Goal: Information Seeking & Learning: Learn about a topic

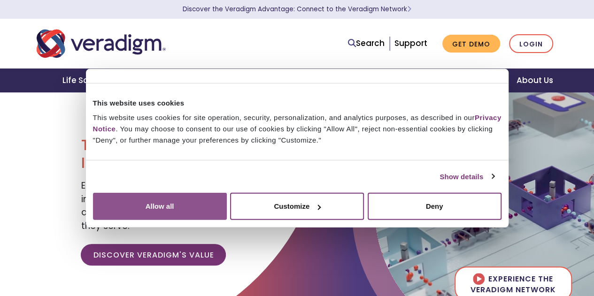
click at [227, 204] on button "Allow all" at bounding box center [160, 206] width 134 height 27
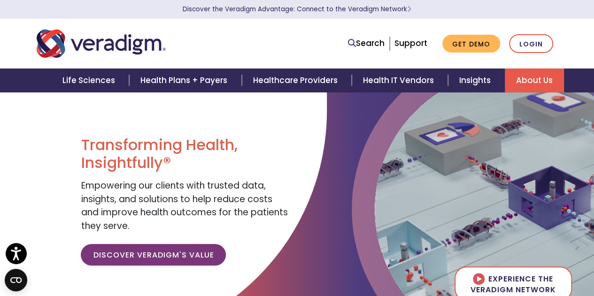
click at [528, 82] on link "About Us" at bounding box center [534, 81] width 59 height 24
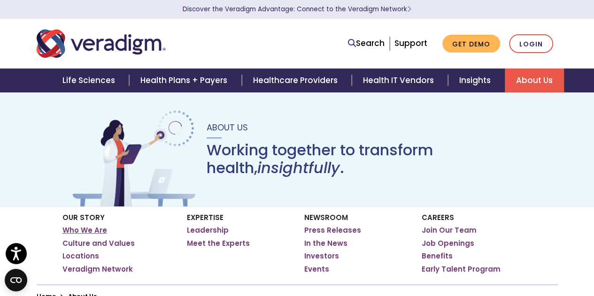
click at [77, 231] on link "Who We Are" at bounding box center [84, 230] width 45 height 9
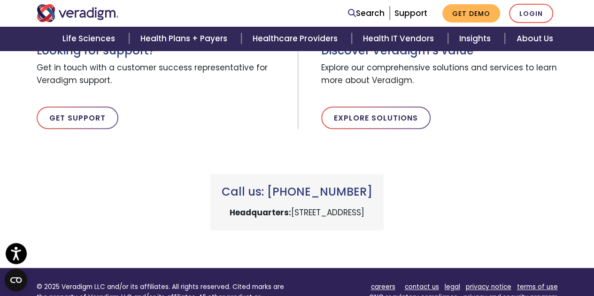
scroll to position [346, 0]
